Goal: Task Accomplishment & Management: Use online tool/utility

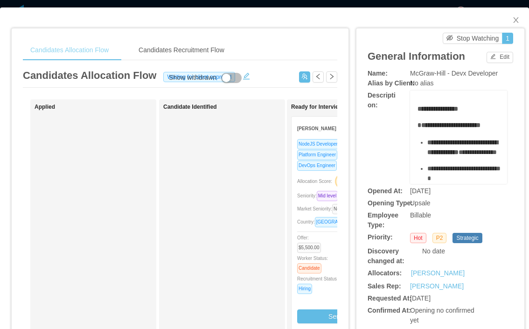
scroll to position [0, 252]
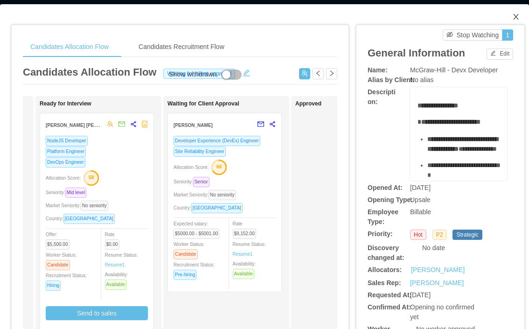
click at [517, 14] on icon "icon: close" at bounding box center [515, 16] width 7 height 7
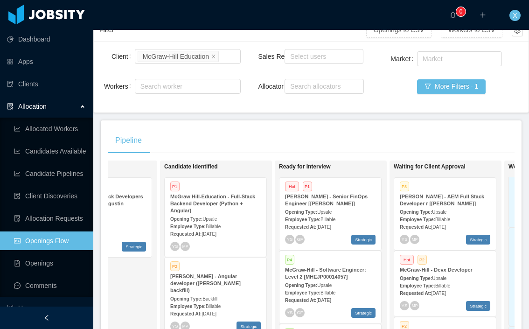
scroll to position [84, 0]
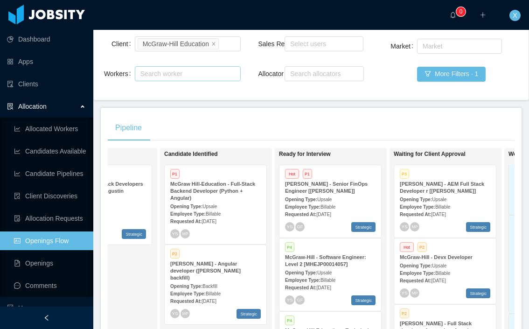
click at [161, 76] on div "Search worker" at bounding box center [183, 73] width 86 height 9
type input "**********"
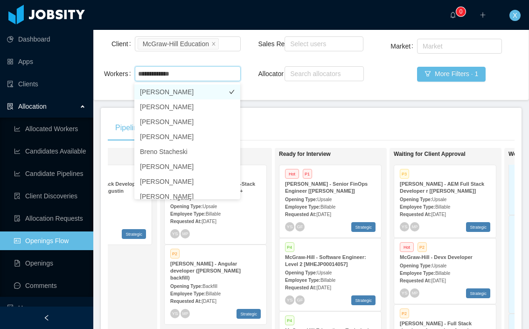
click at [163, 93] on li "[PERSON_NAME]" at bounding box center [187, 91] width 106 height 15
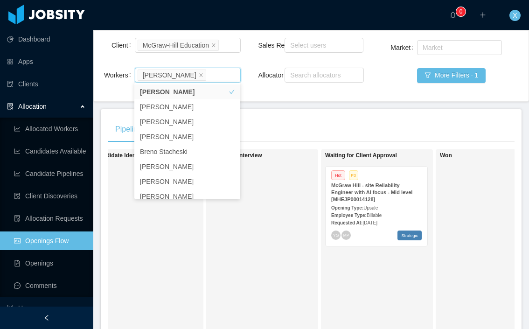
scroll to position [75, 0]
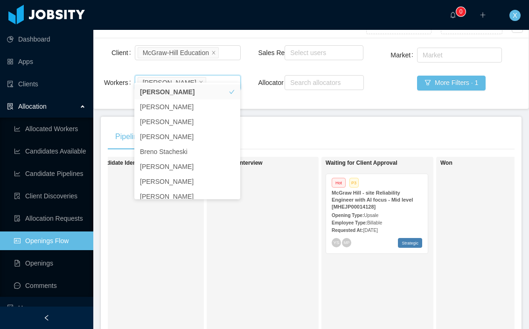
click at [401, 211] on div "Opening Type: Upsale" at bounding box center [377, 215] width 91 height 10
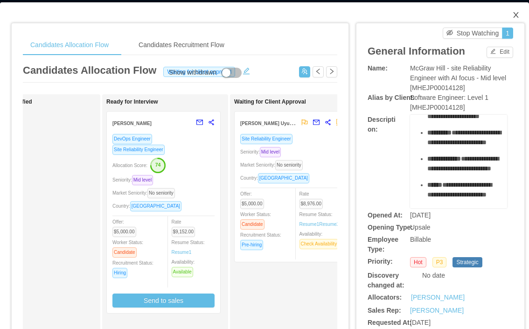
scroll to position [6, 0]
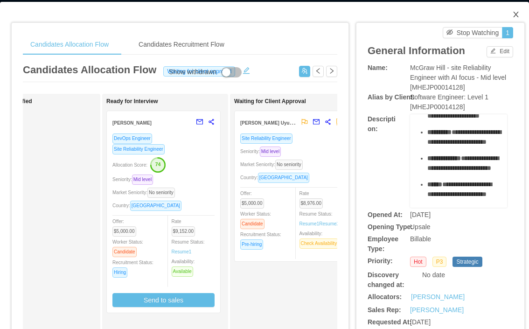
click at [516, 13] on icon "icon: close" at bounding box center [515, 14] width 7 height 7
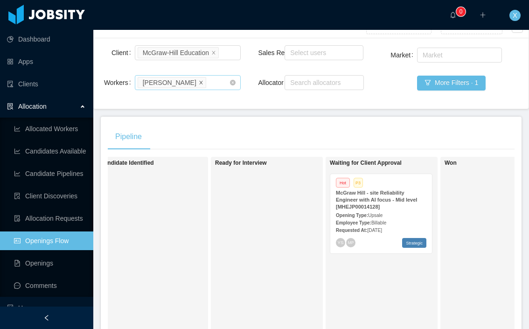
click at [199, 80] on icon "icon: close" at bounding box center [201, 82] width 5 height 5
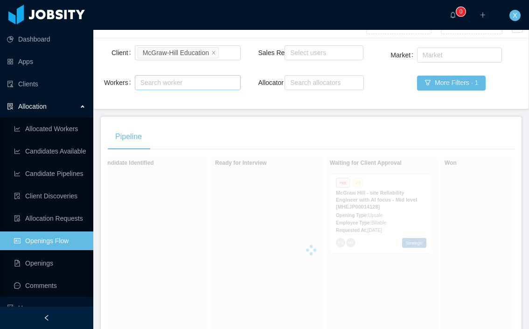
click at [183, 83] on div "Search worker" at bounding box center [183, 82] width 86 height 9
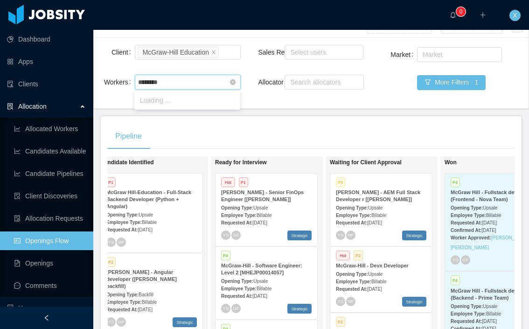
type input "*********"
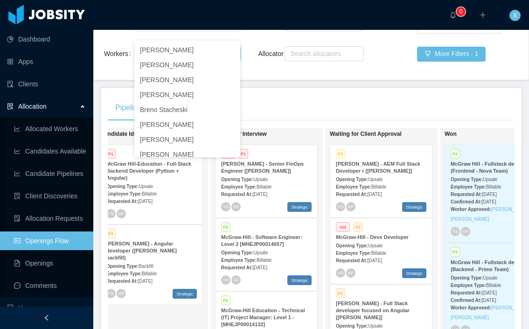
scroll to position [91, 0]
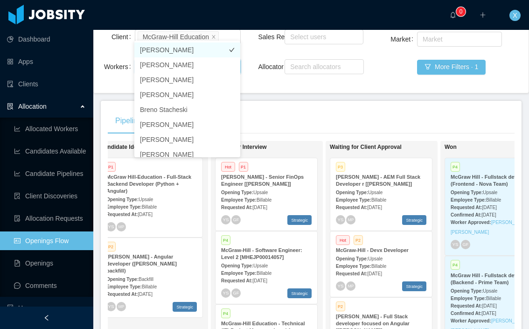
click at [197, 50] on li "[PERSON_NAME]" at bounding box center [187, 49] width 106 height 15
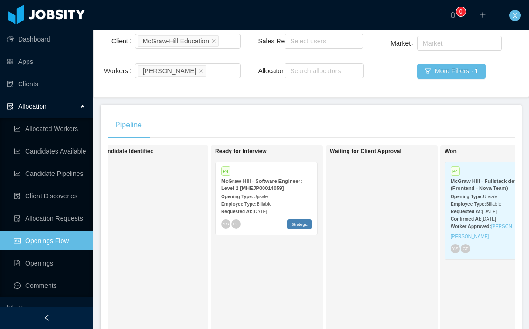
click at [362, 180] on div "Waiting for Client Approval" at bounding box center [395, 280] width 131 height 262
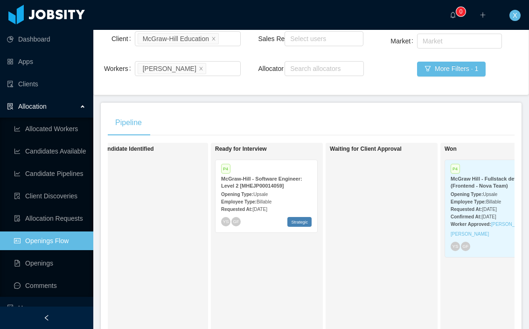
click at [283, 181] on strong "McGraw-Hill - Software Engineer: Level 2 [MHEJP00014059]" at bounding box center [261, 182] width 81 height 13
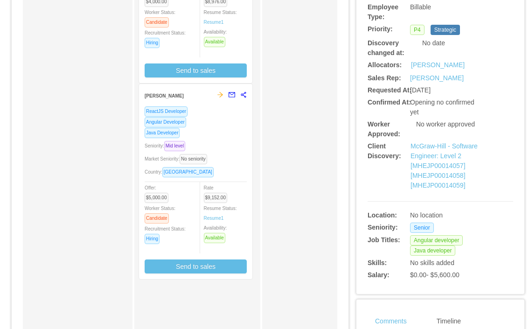
scroll to position [221, 0]
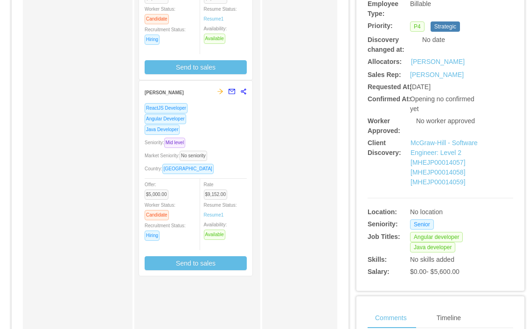
click at [229, 133] on div "Java Developer" at bounding box center [196, 129] width 102 height 11
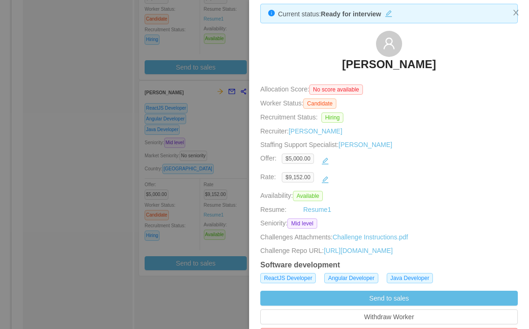
scroll to position [0, 0]
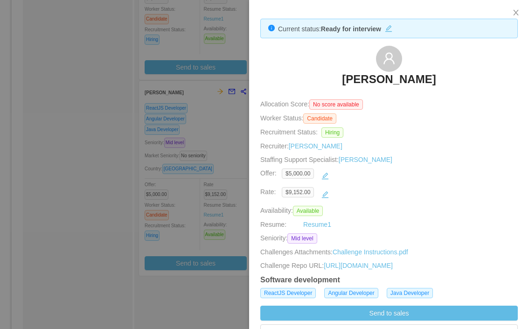
click at [218, 116] on div at bounding box center [264, 164] width 529 height 329
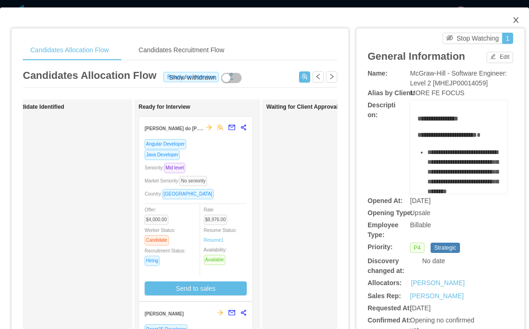
click at [517, 21] on icon "icon: close" at bounding box center [515, 20] width 5 height 6
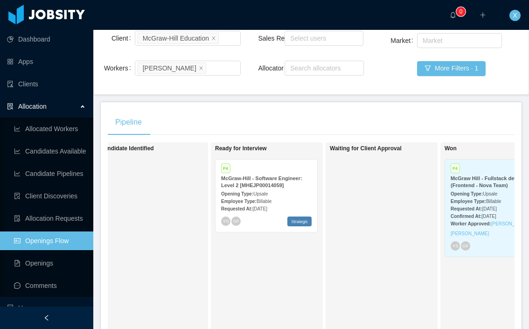
click at [292, 173] on div "P4" at bounding box center [266, 169] width 91 height 8
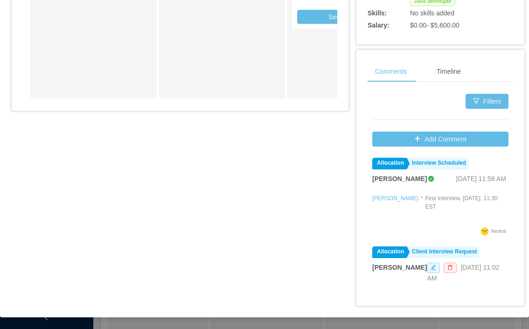
scroll to position [489, 0]
click at [442, 139] on button "Add Comment" at bounding box center [440, 139] width 136 height 15
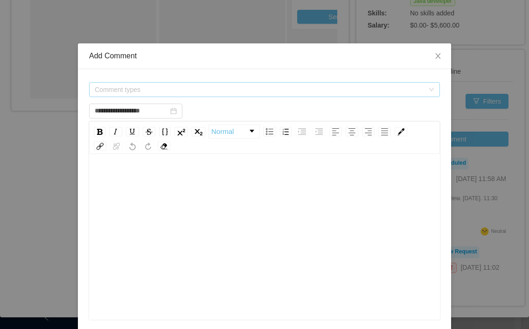
type input "**********"
click at [193, 91] on div "Comment types" at bounding box center [262, 90] width 334 height 14
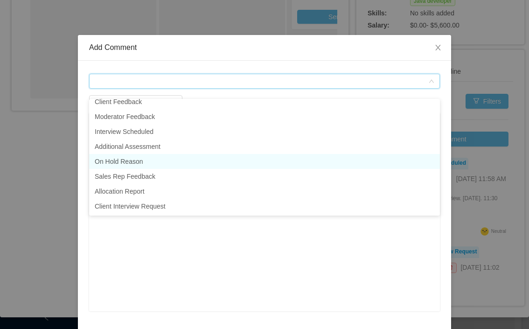
scroll to position [17, 0]
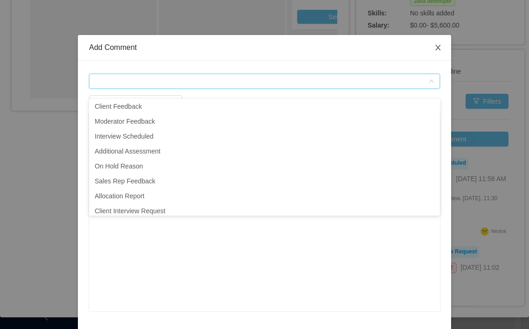
click at [440, 45] on icon "icon: close" at bounding box center [437, 47] width 7 height 7
